Goal: Transaction & Acquisition: Subscribe to service/newsletter

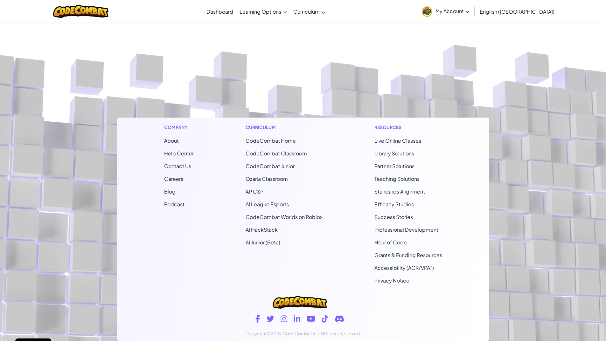
click at [470, 10] on span "My Account" at bounding box center [453, 11] width 34 height 7
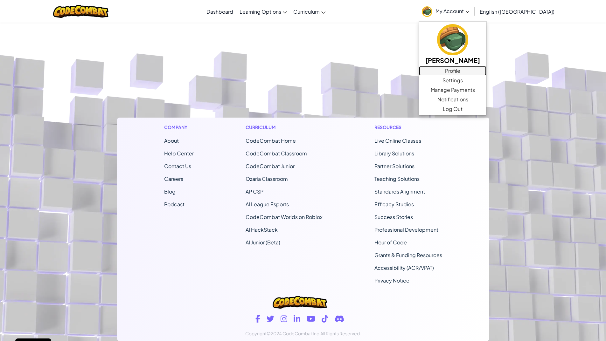
click at [487, 67] on link "Profile" at bounding box center [452, 71] width 67 height 10
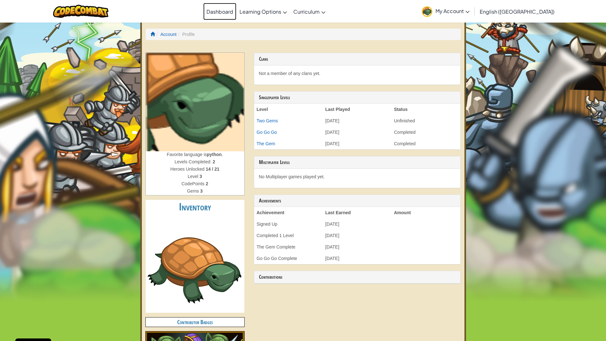
click at [236, 11] on link "Dashboard" at bounding box center [219, 11] width 33 height 17
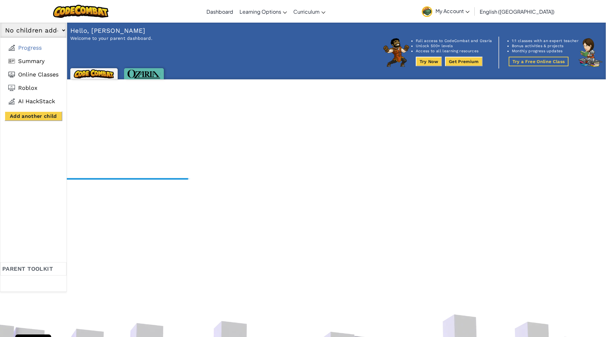
select select "68ac678479ef9a9f17834a31"
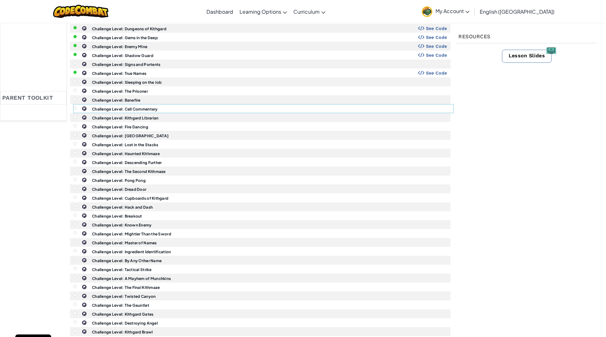
scroll to position [127, 0]
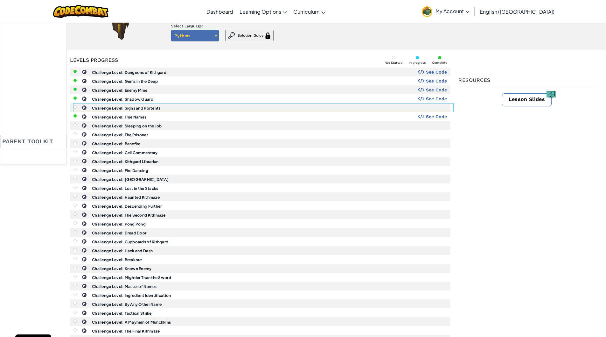
click at [144, 106] on b "Challenge Level: Signs and Portents" at bounding box center [126, 108] width 68 height 5
click at [432, 98] on span "See Code" at bounding box center [436, 98] width 21 height 5
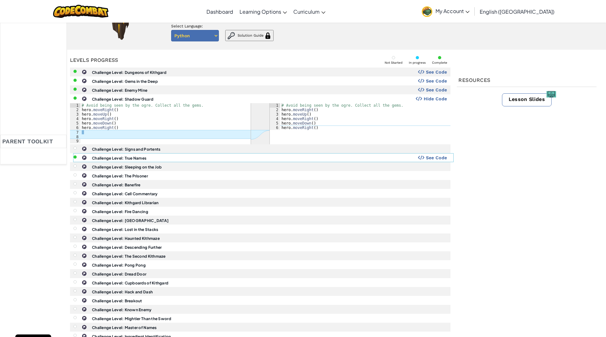
click at [435, 155] on span "See Code" at bounding box center [436, 157] width 21 height 5
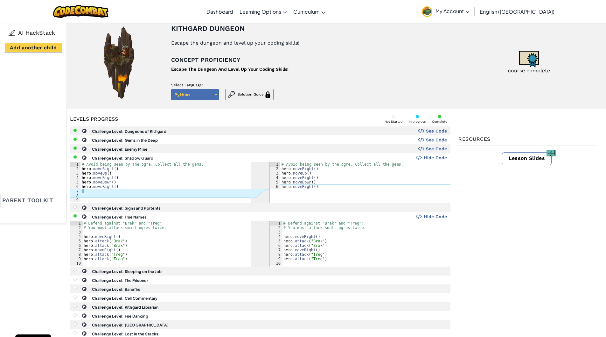
scroll to position [0, 0]
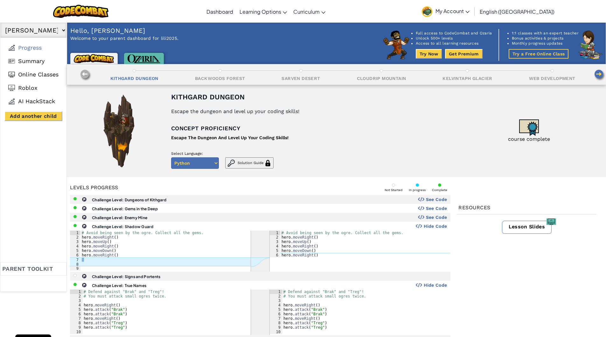
click at [432, 51] on button "Try Now" at bounding box center [429, 54] width 26 height 10
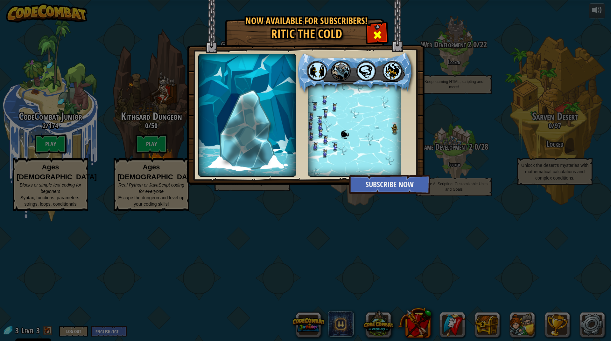
click at [375, 32] on span at bounding box center [377, 35] width 10 height 10
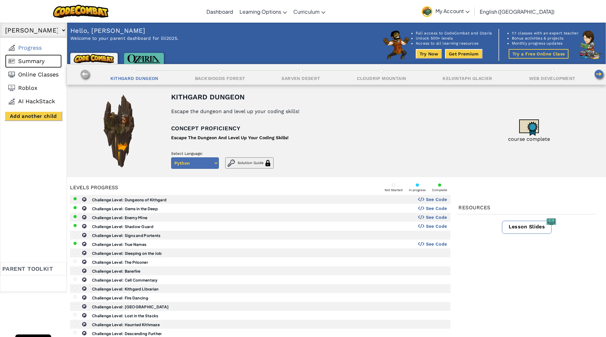
click at [26, 58] on span "Summary" at bounding box center [31, 61] width 26 height 7
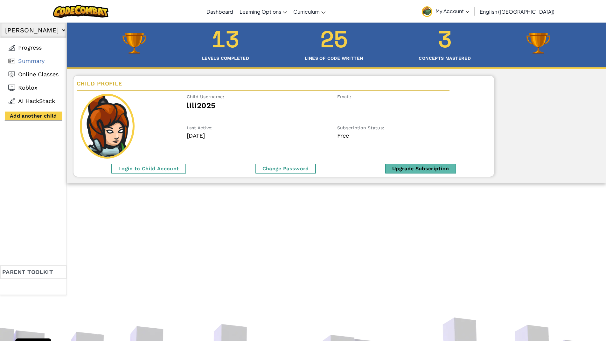
click at [409, 169] on div "Upgrade Subscription" at bounding box center [420, 169] width 71 height 10
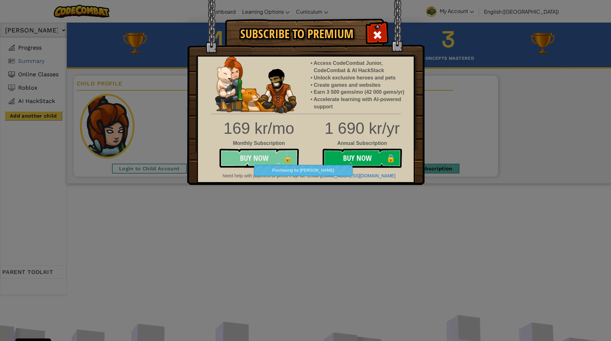
click at [265, 162] on button "Buy Now 🔒" at bounding box center [259, 158] width 80 height 19
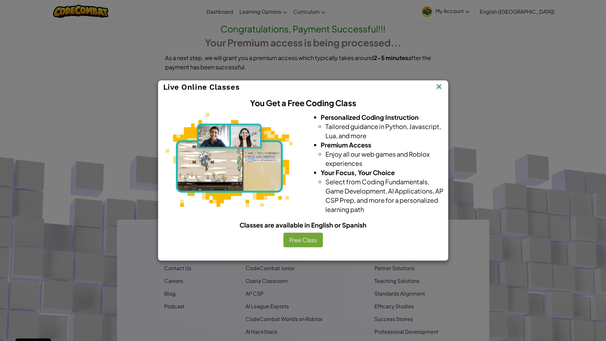
click at [440, 85] on img at bounding box center [439, 87] width 8 height 10
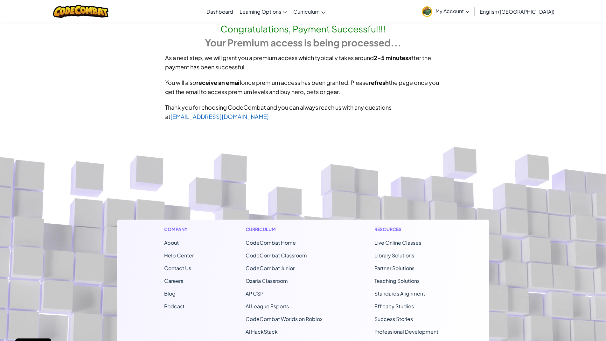
click at [470, 13] on span "My Account" at bounding box center [453, 11] width 34 height 7
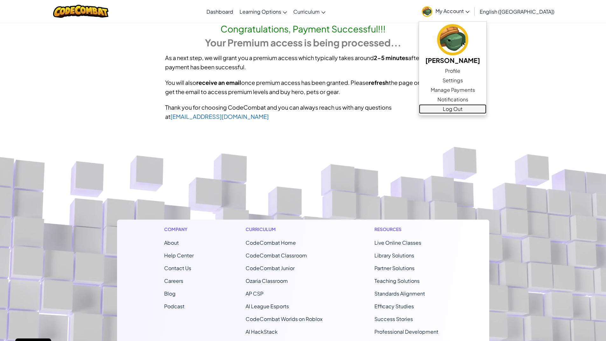
click at [487, 109] on link "Log Out" at bounding box center [452, 109] width 67 height 10
